Goal: Transaction & Acquisition: Download file/media

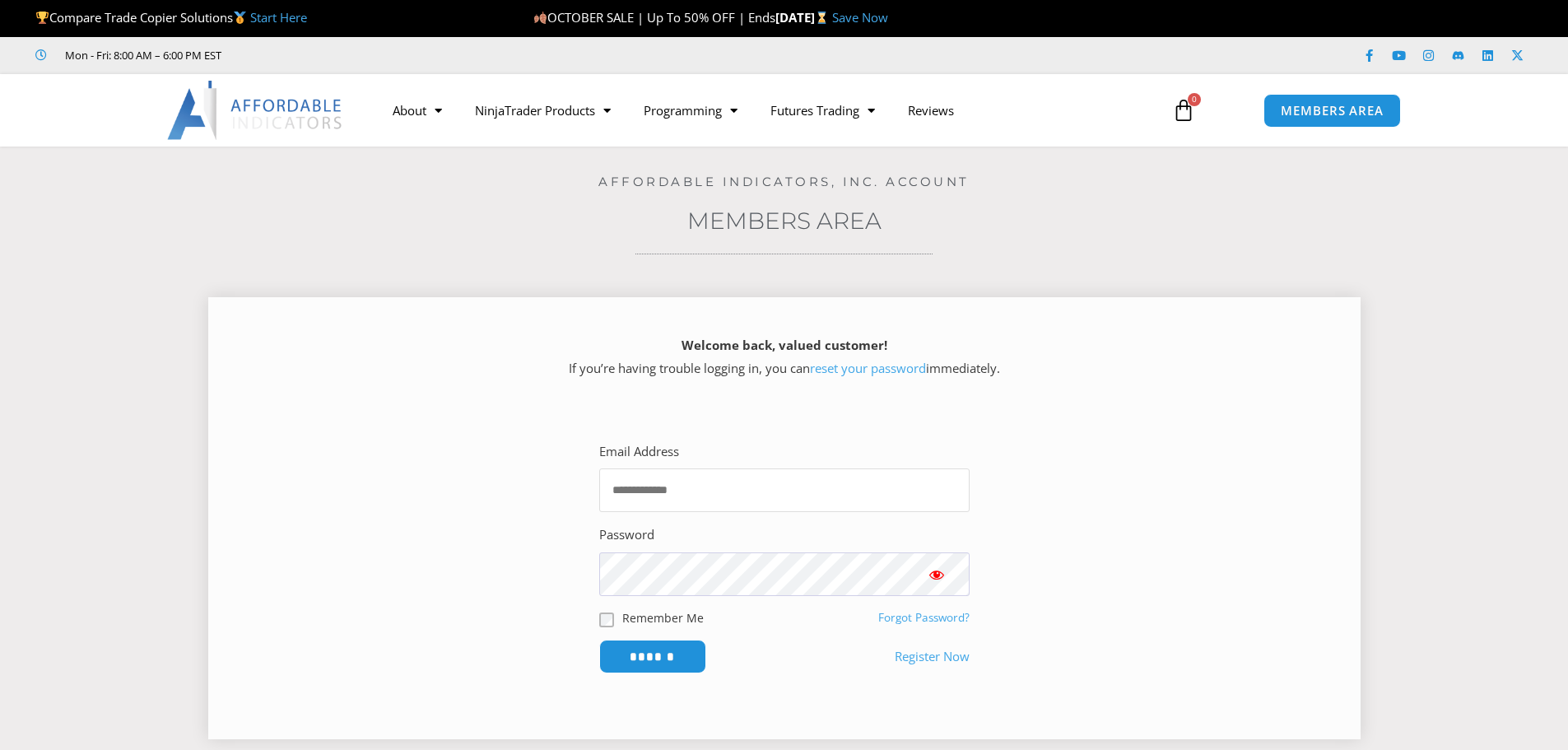
click at [624, 485] on input "Email Address" at bounding box center [784, 489] width 370 height 43
type input "**********"
click at [661, 651] on input "******" at bounding box center [652, 656] width 112 height 36
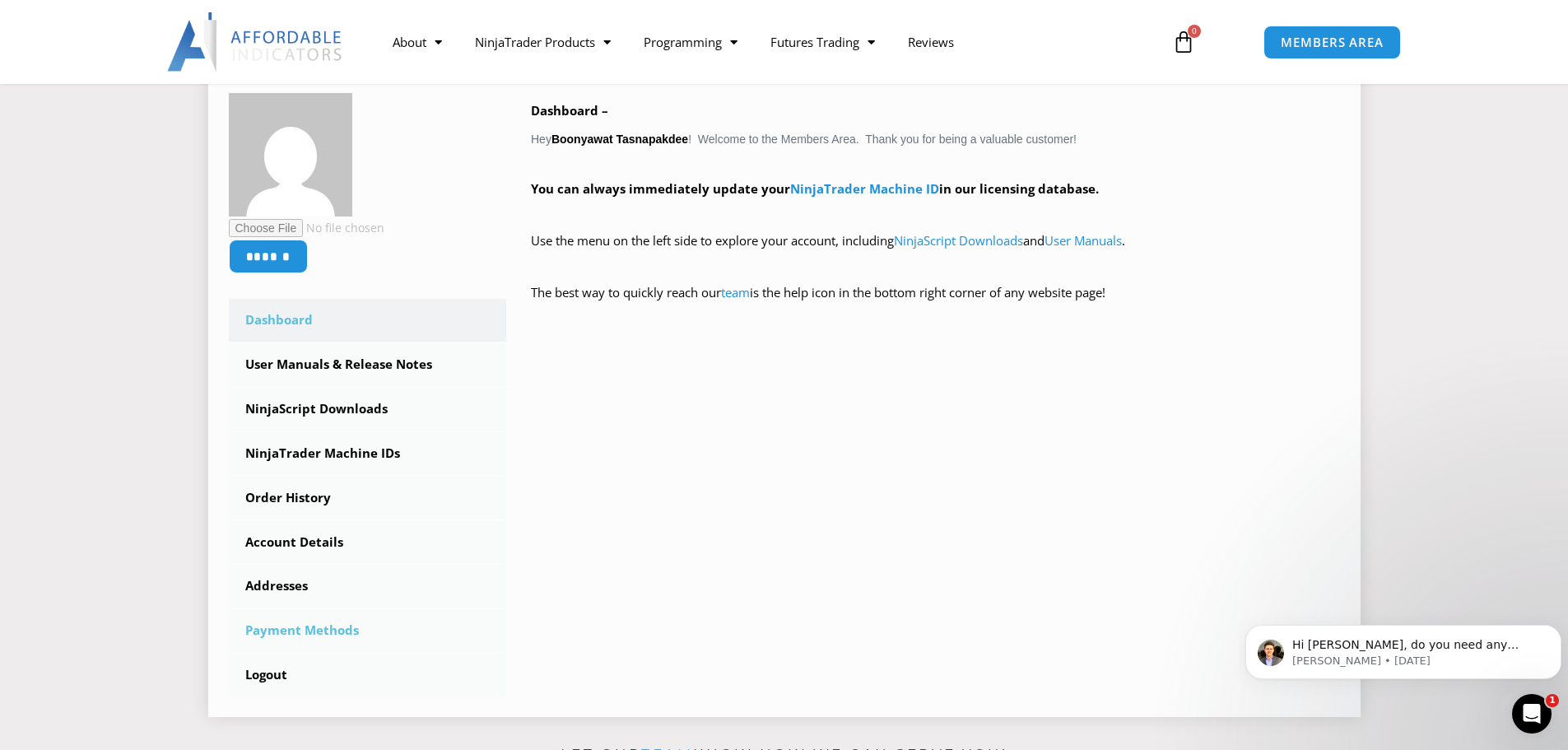
scroll to position [330, 0]
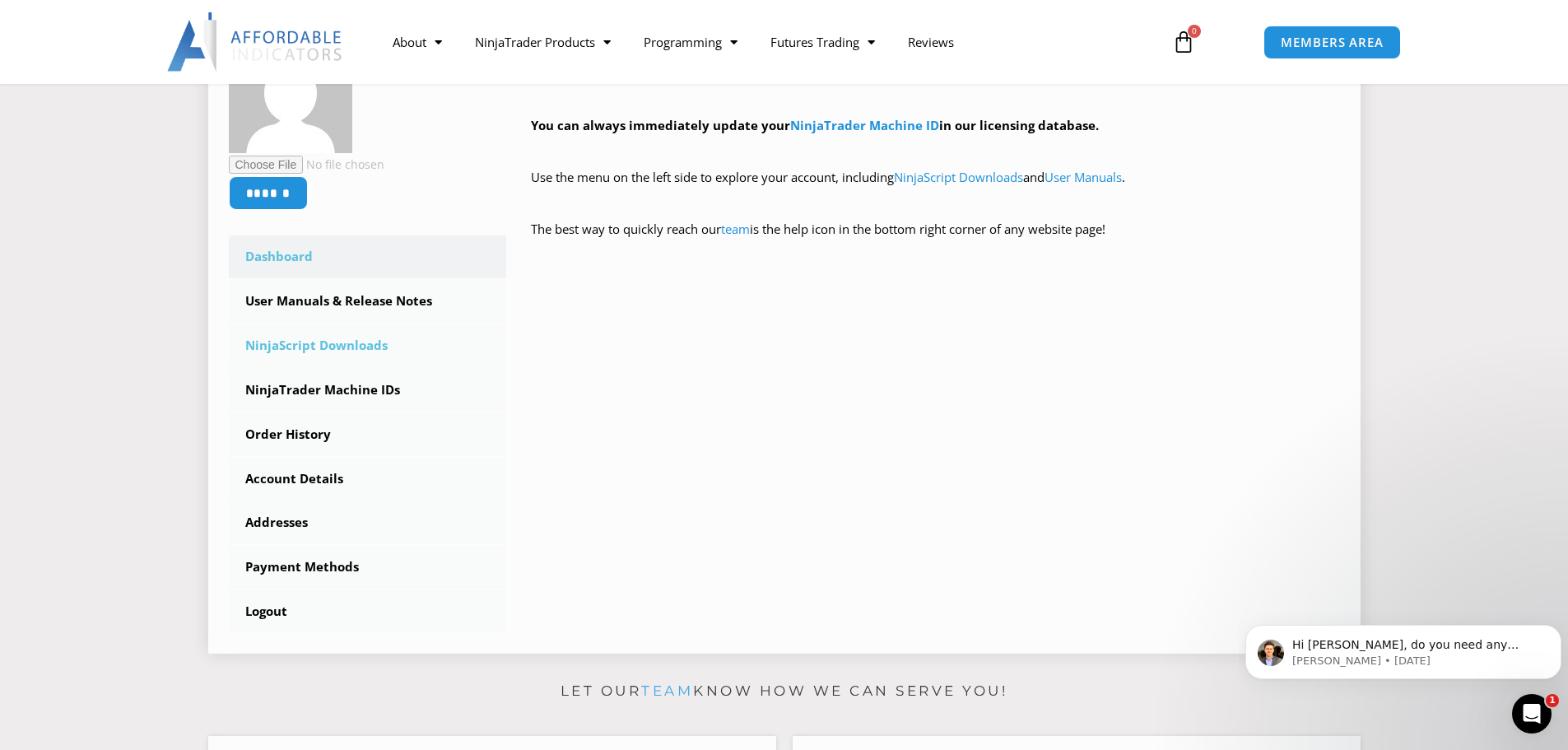
click at [326, 344] on link "NinjaScript Downloads" at bounding box center [368, 345] width 278 height 42
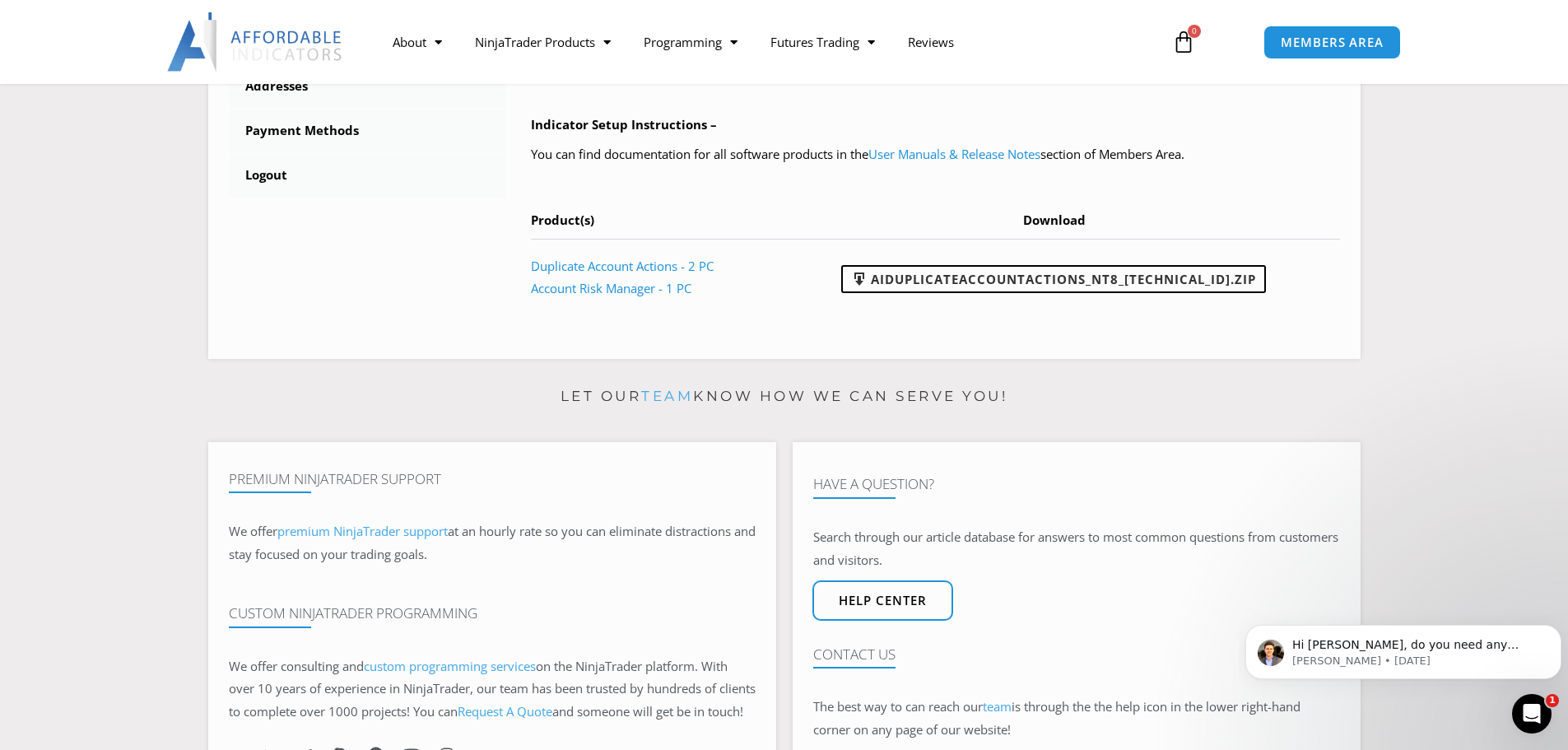
scroll to position [658, 0]
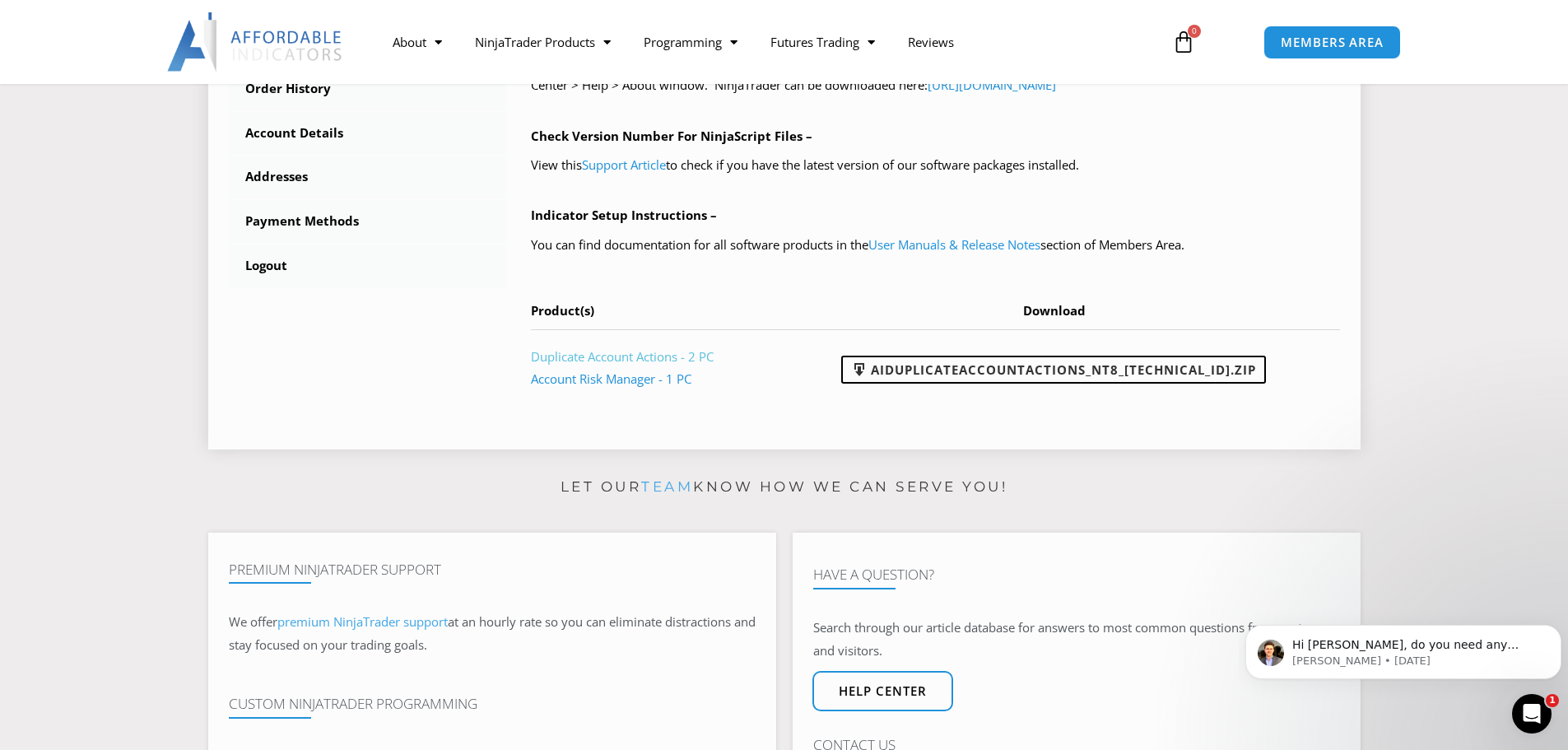
click at [590, 352] on link "Duplicate Account Actions - 2 PC" at bounding box center [622, 356] width 183 height 17
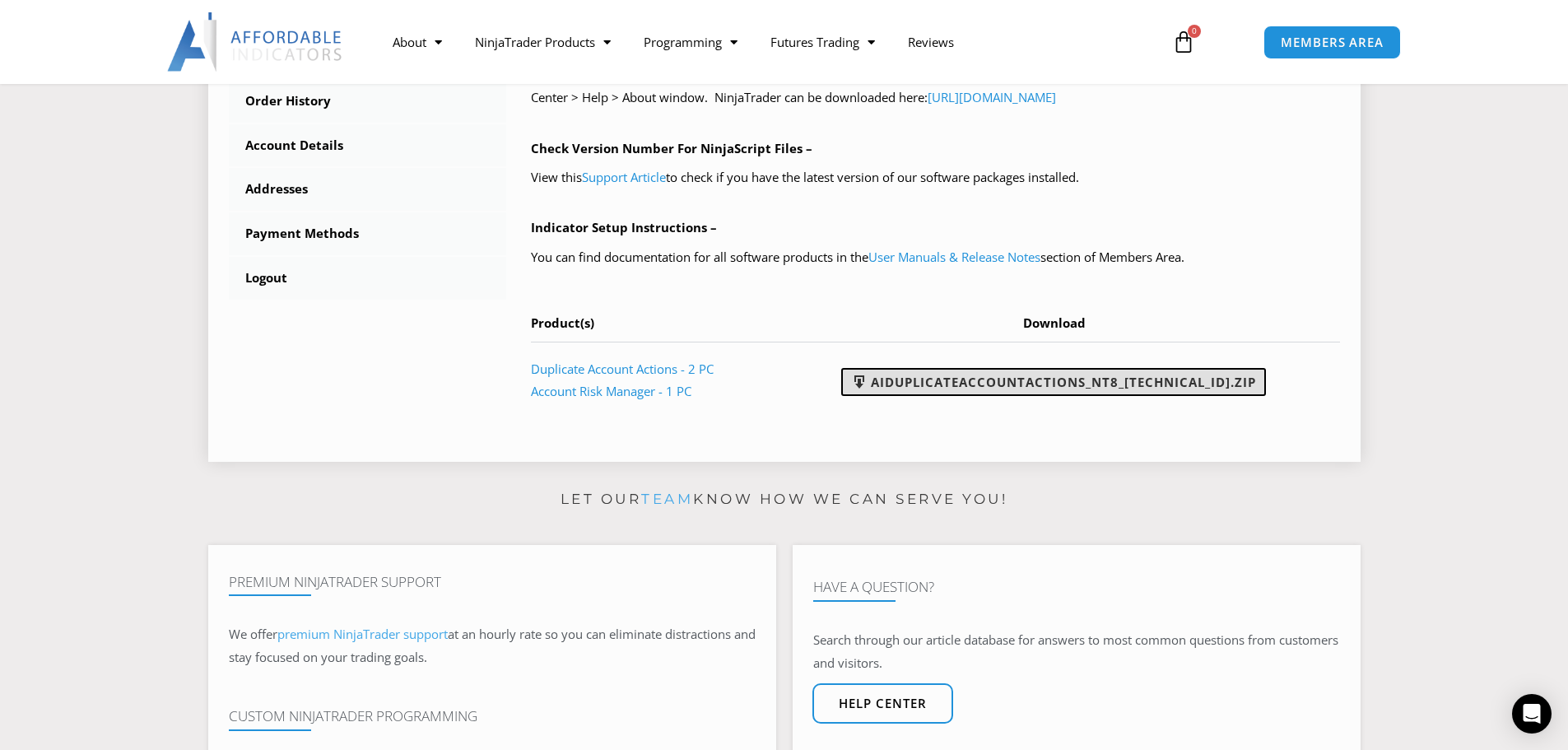
click at [1059, 387] on link "AIDuplicateAccountActions_NT8_25.10.2.1.zip" at bounding box center [1053, 382] width 424 height 28
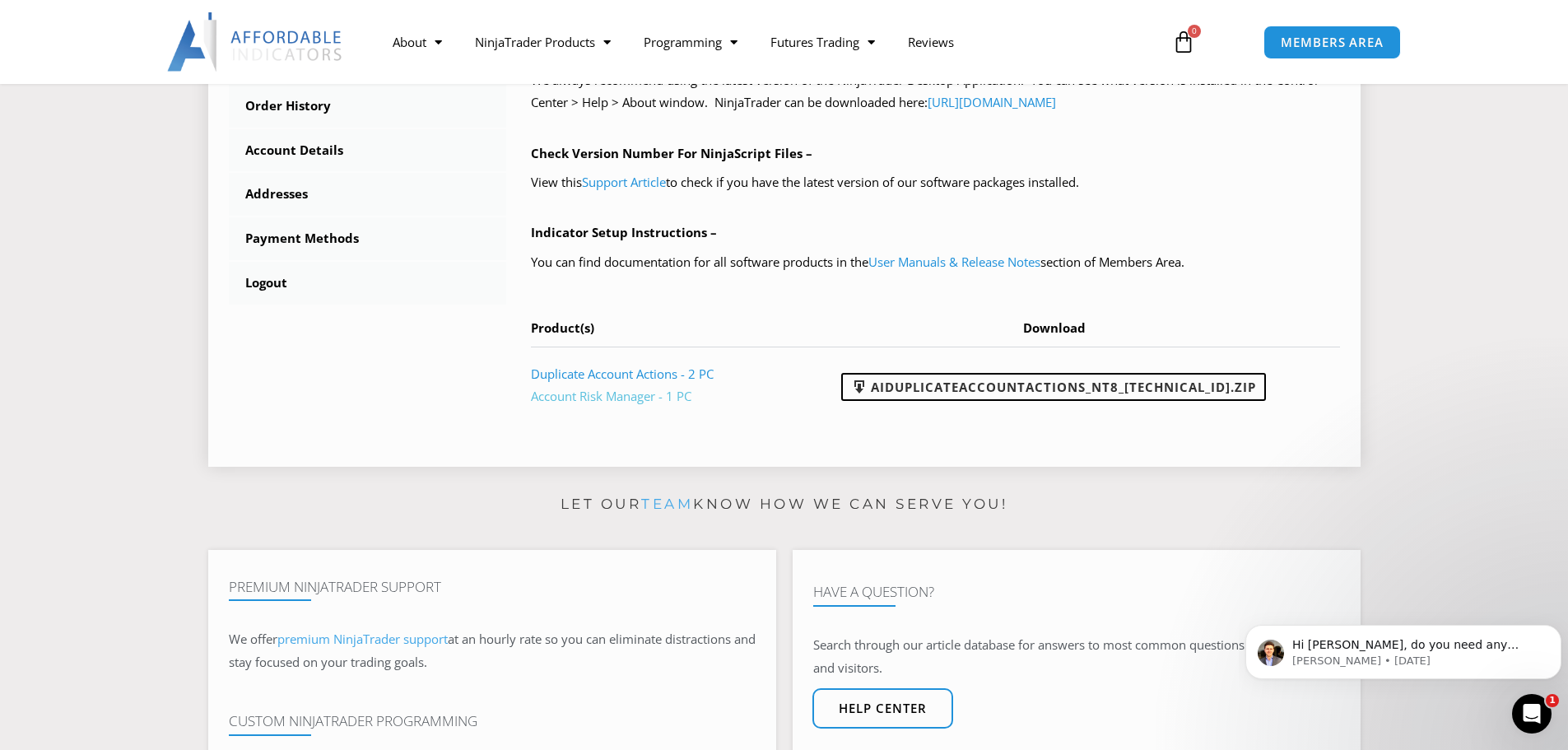
scroll to position [317, 0]
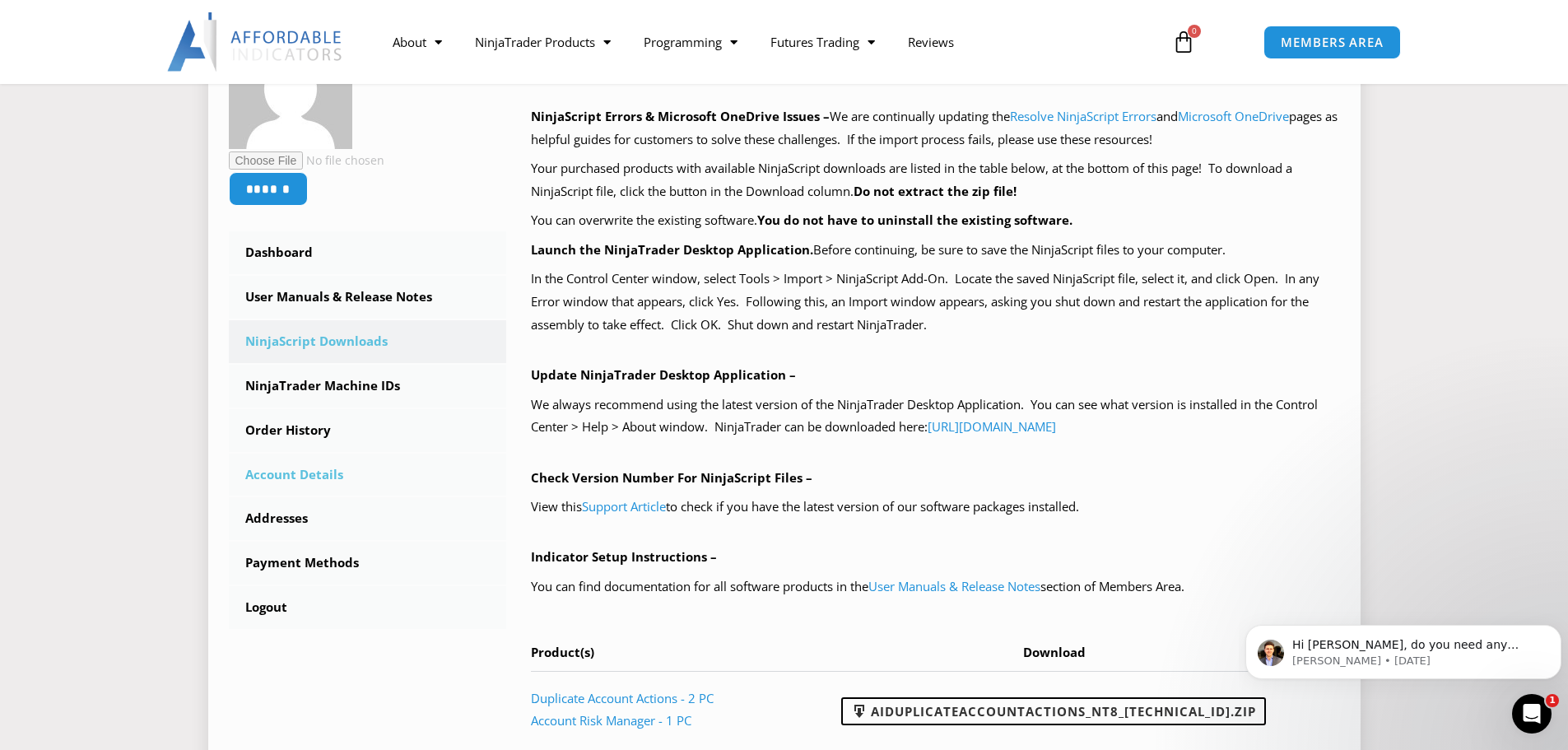
click at [319, 460] on link "Account Details" at bounding box center [368, 474] width 278 height 42
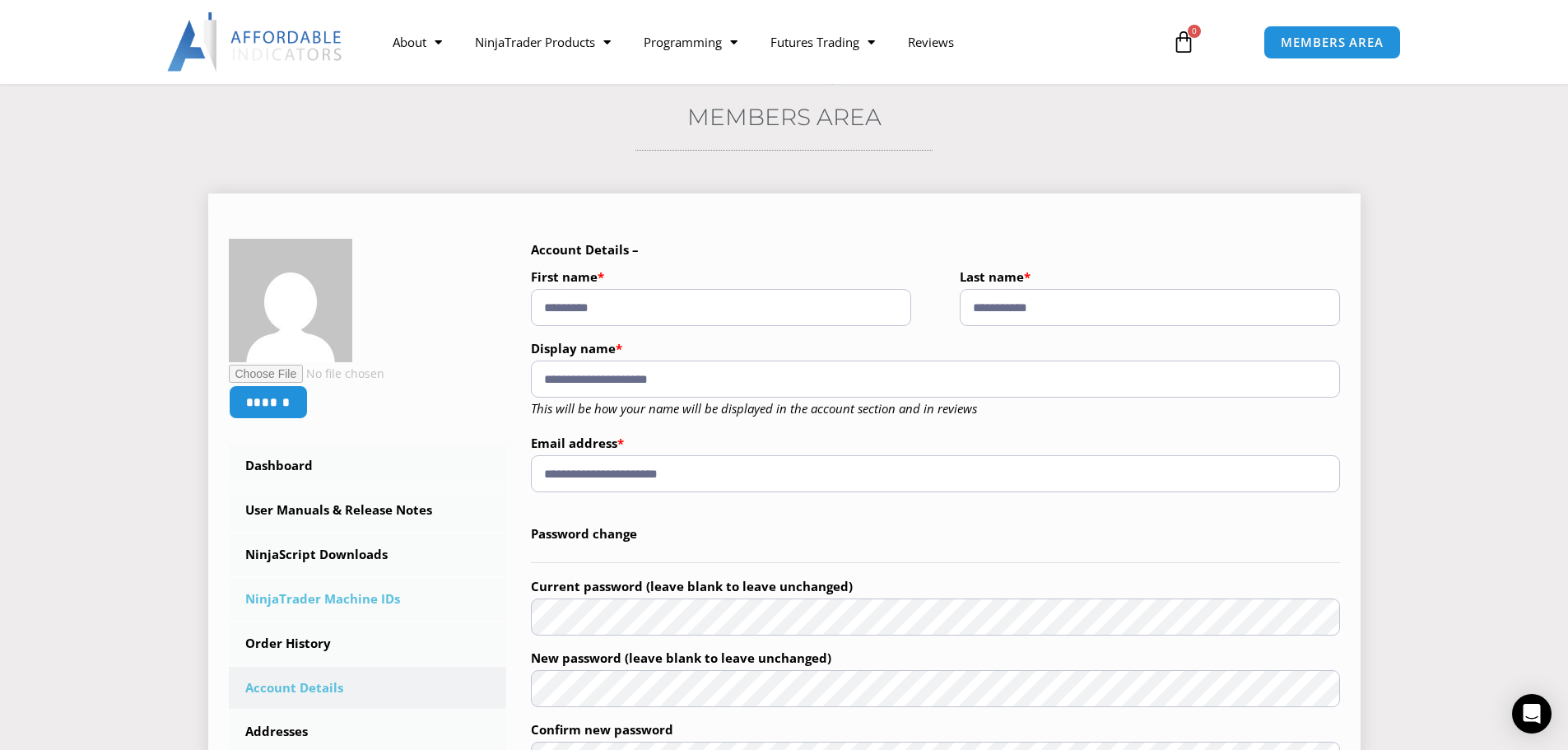
scroll to position [247, 0]
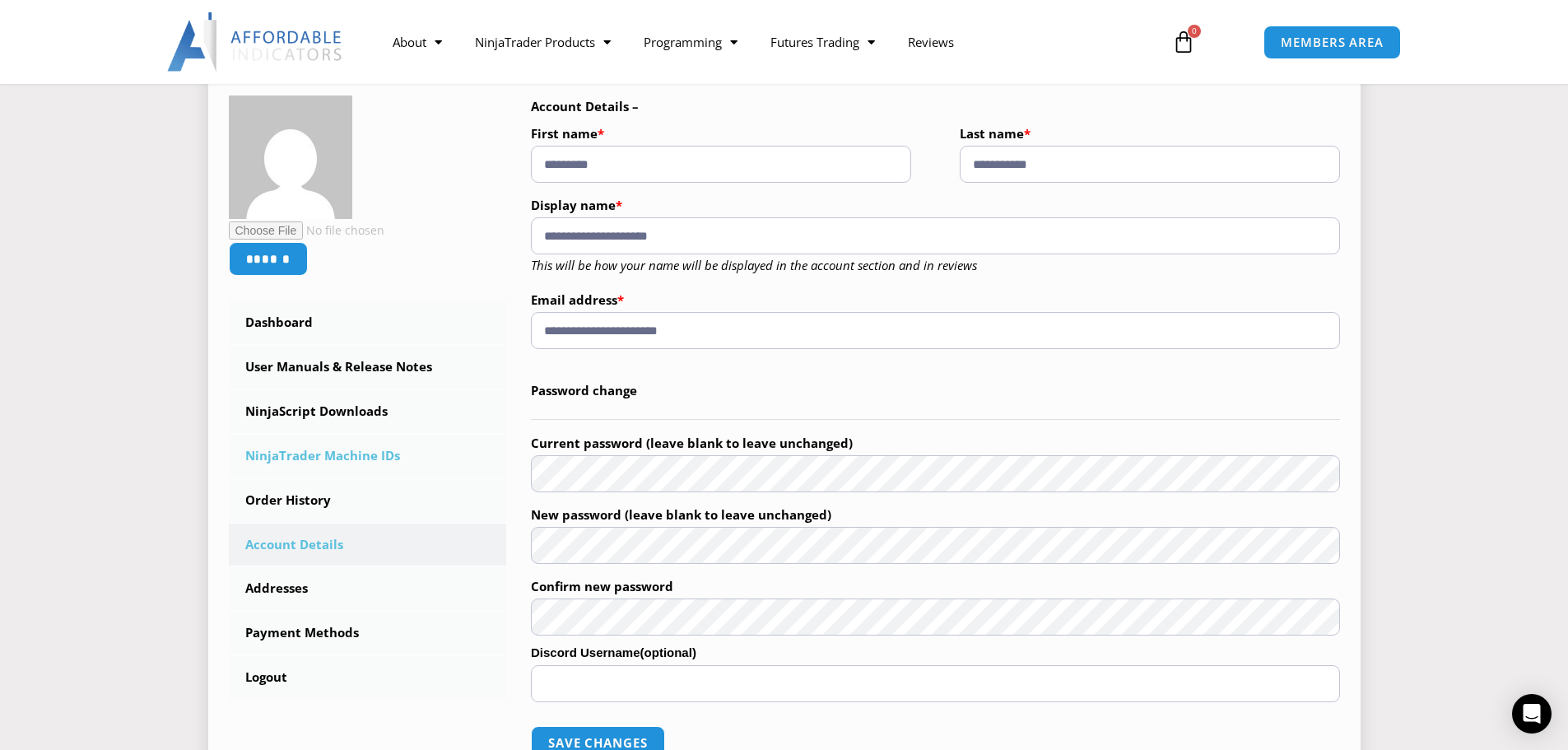
click at [367, 458] on link "NinjaTrader Machine IDs" at bounding box center [368, 455] width 278 height 42
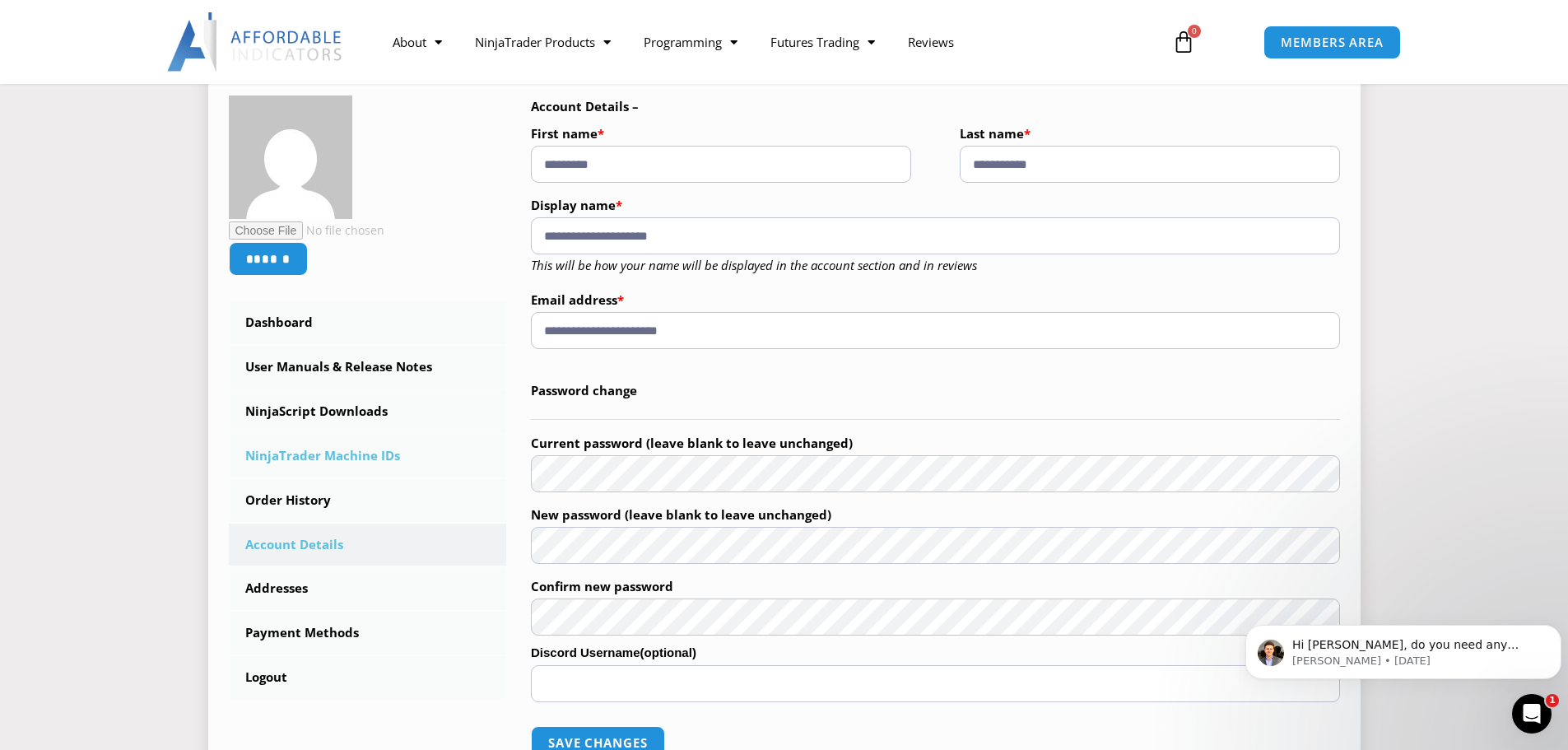
scroll to position [0, 0]
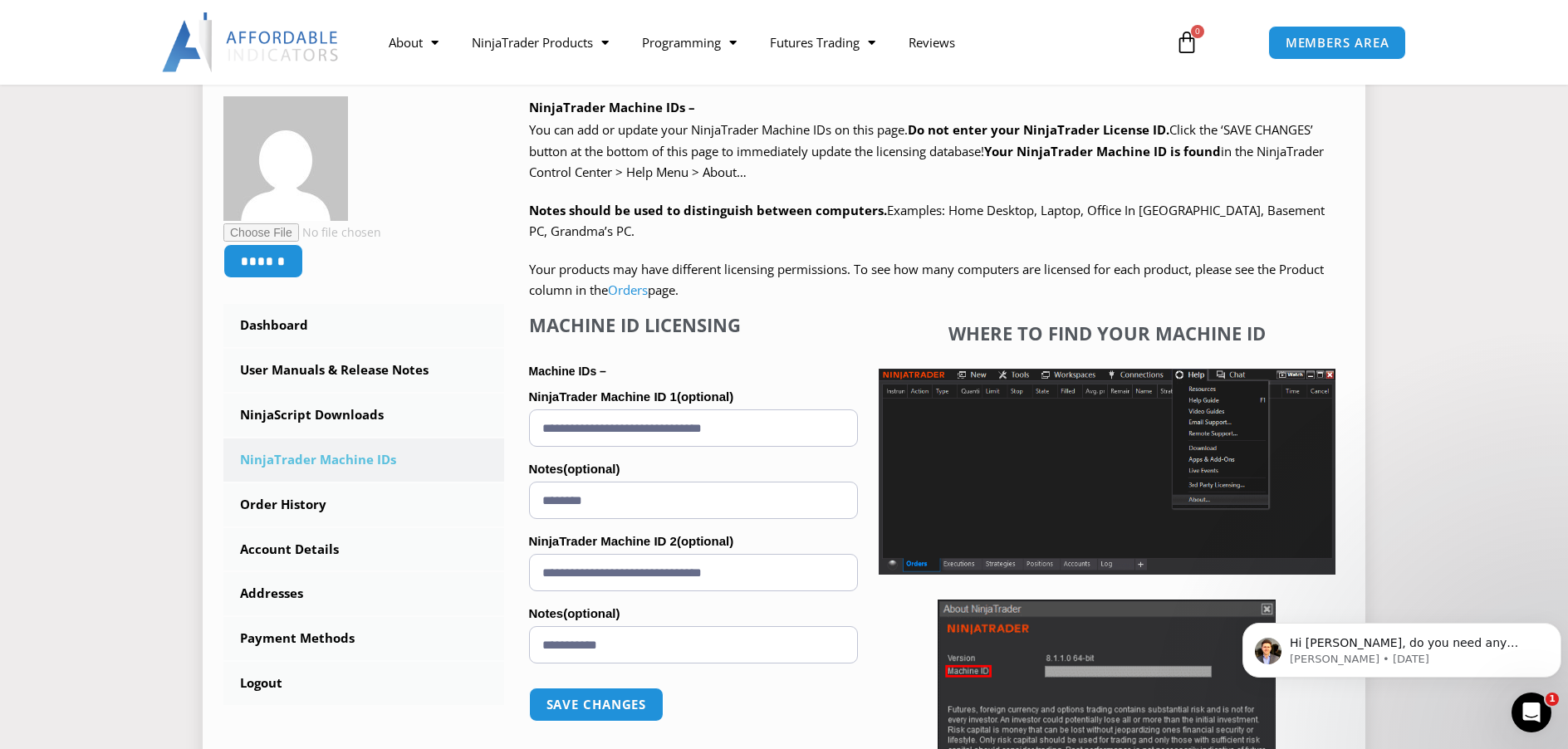
scroll to position [333, 0]
